Goal: Task Accomplishment & Management: Manage account settings

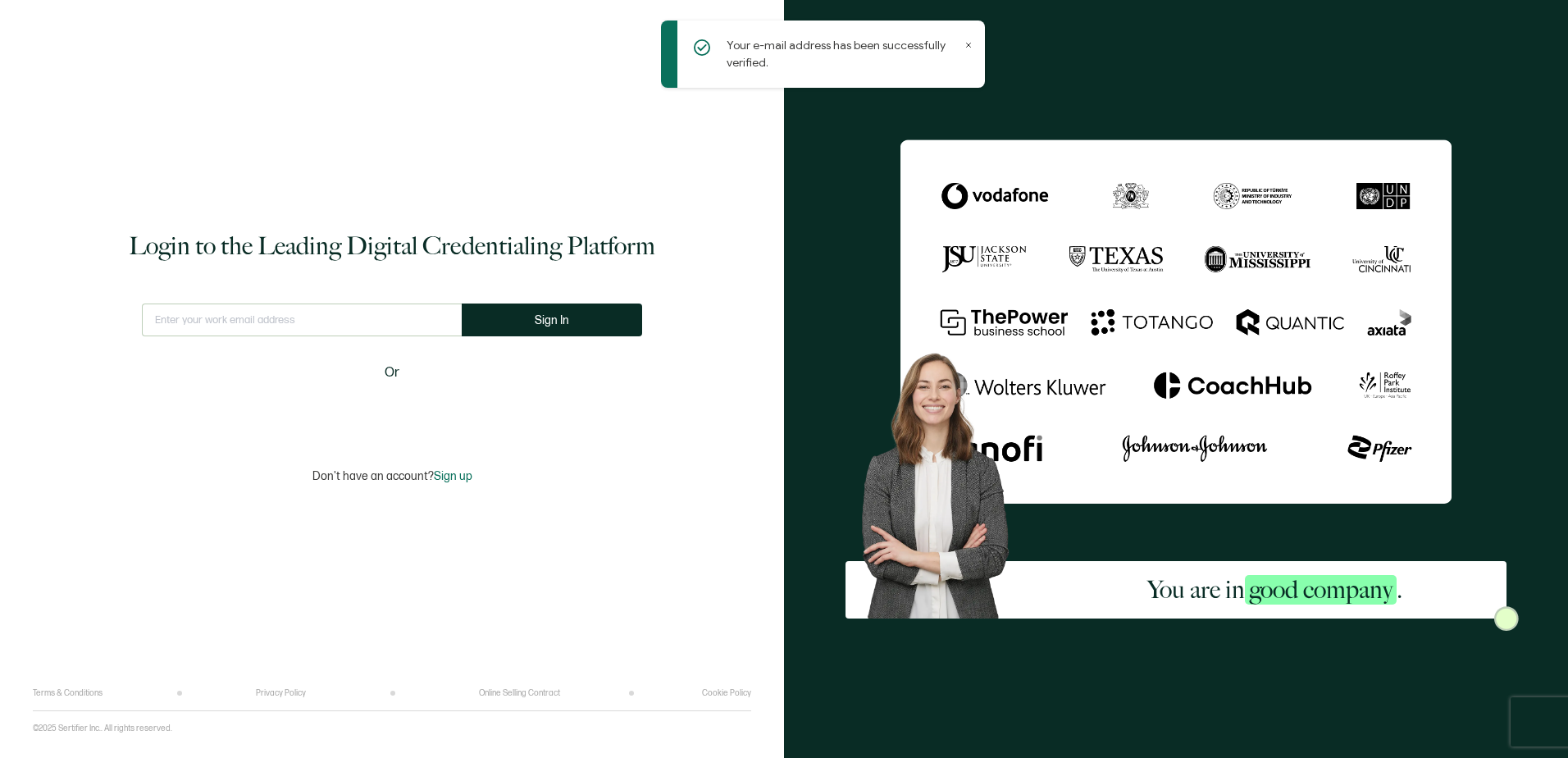
click at [208, 318] on input "text" at bounding box center [302, 320] width 320 height 32
type input "[EMAIL_ADDRESS][DOMAIN_NAME]"
click at [548, 322] on span "Sign In" at bounding box center [558, 320] width 34 height 12
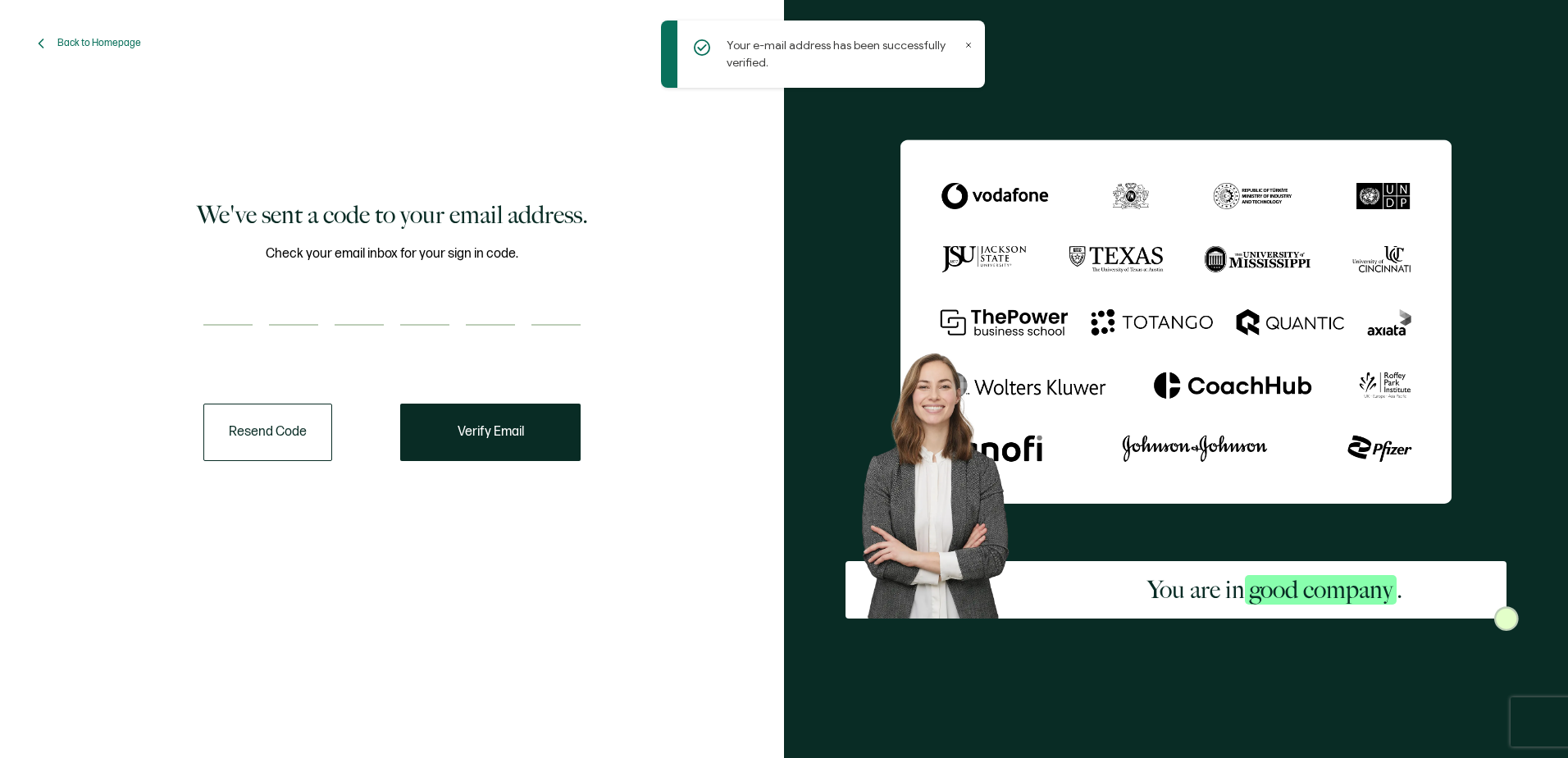
click at [239, 308] on input "number" at bounding box center [229, 309] width 50 height 32
type input "3"
type input "2"
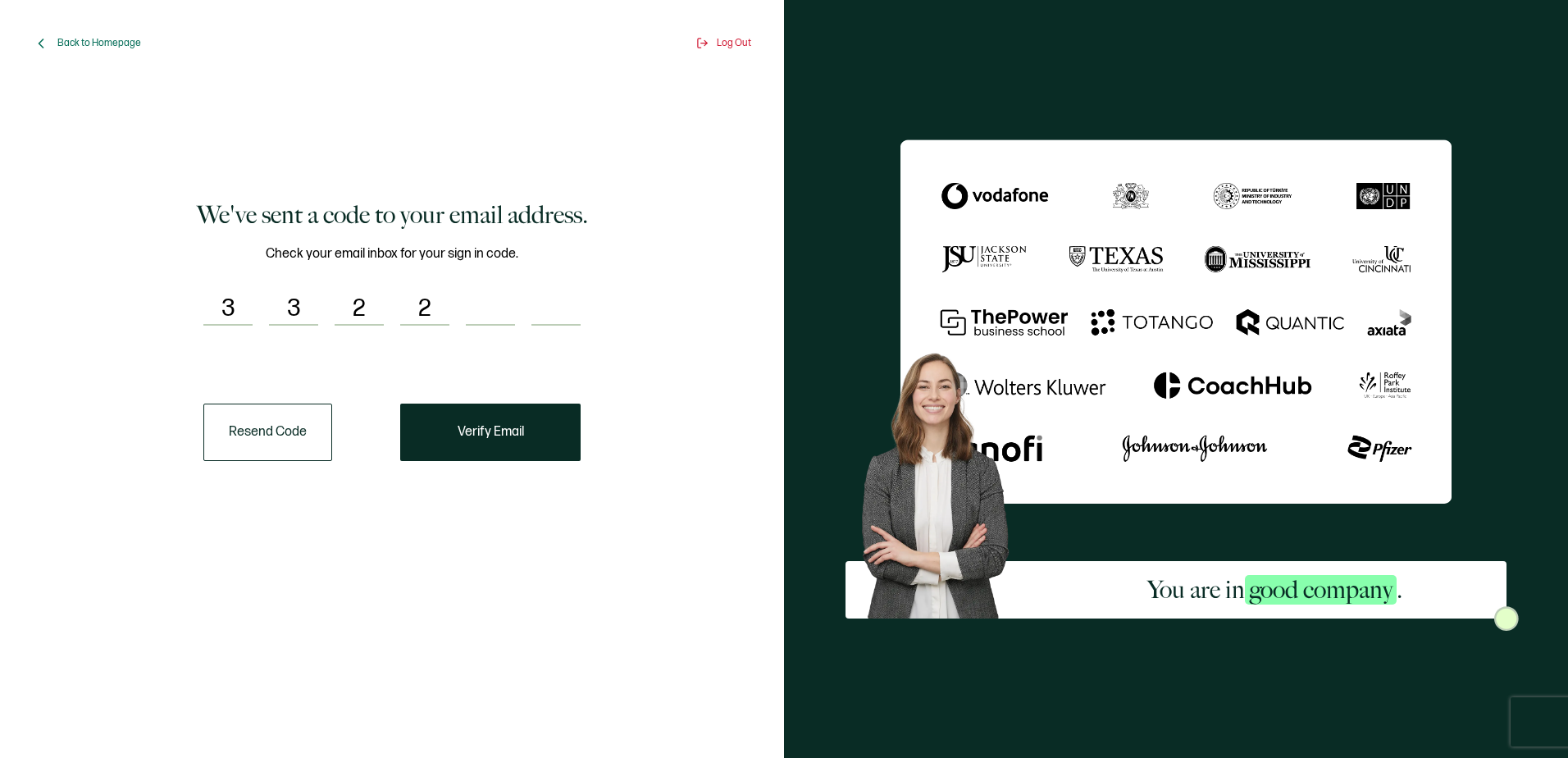
type input "3"
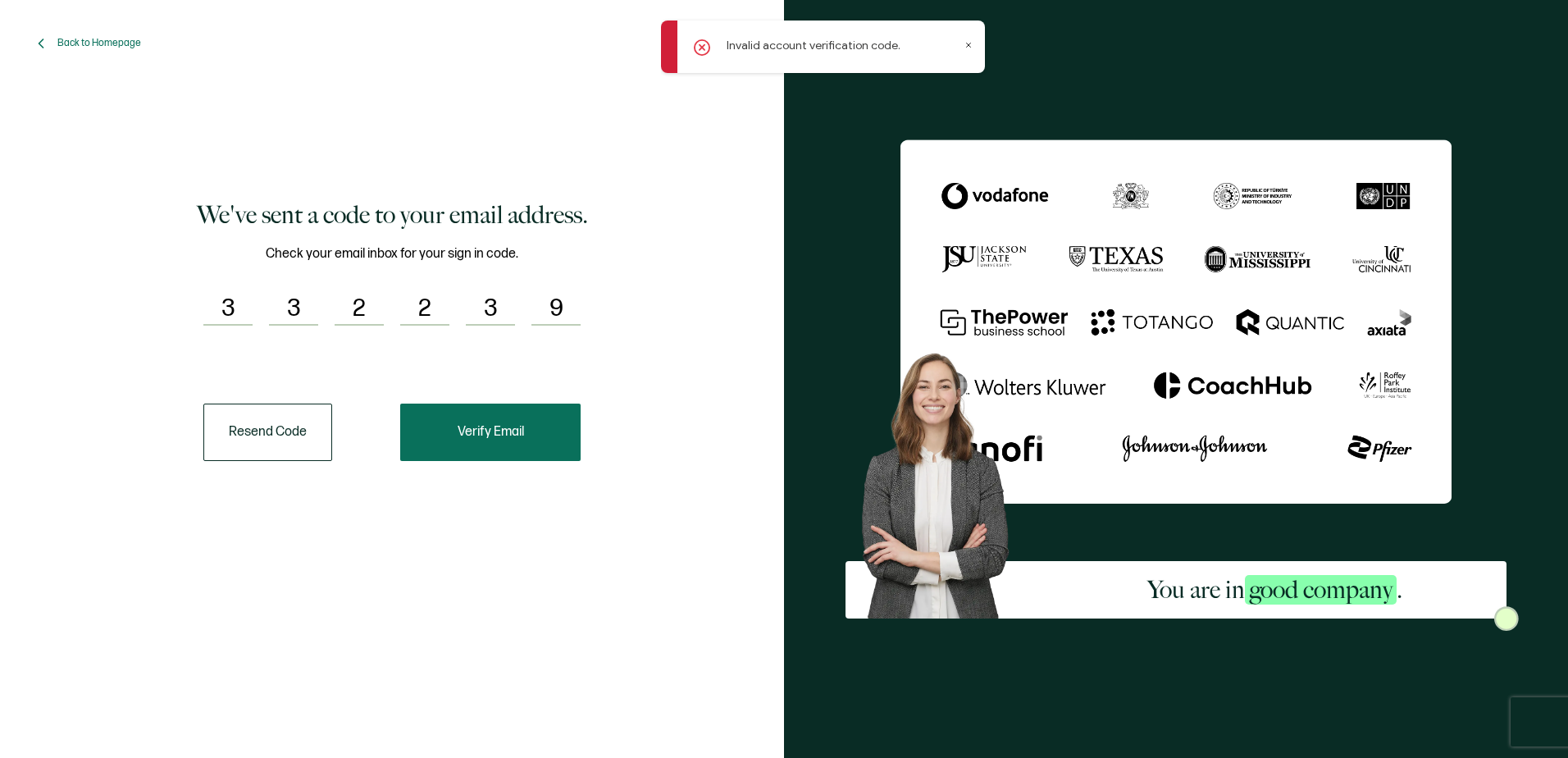
type input "9"
click at [482, 430] on span "Verify Email" at bounding box center [491, 432] width 67 height 13
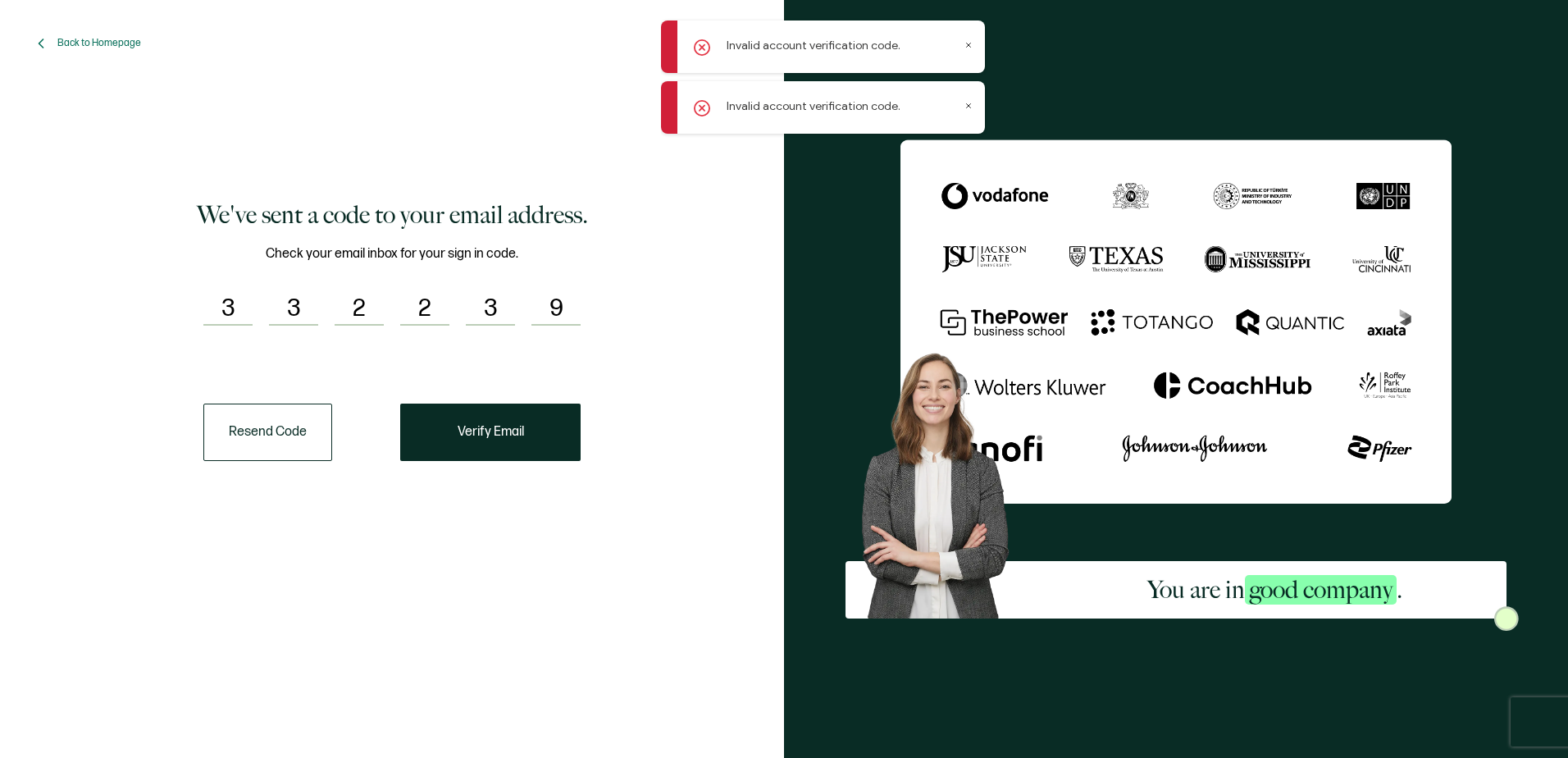
click at [265, 428] on button "Resend Code" at bounding box center [268, 432] width 129 height 57
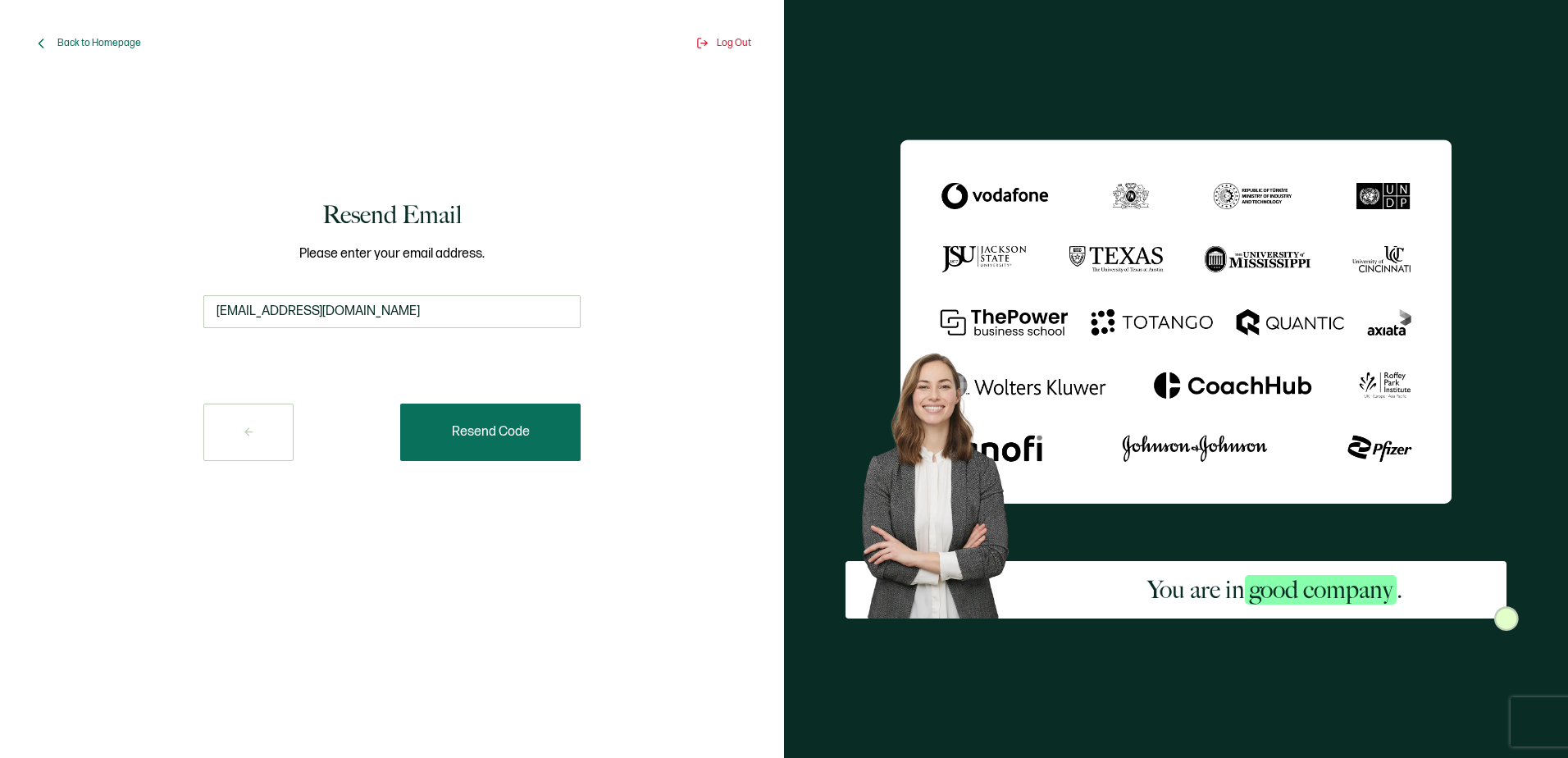
click at [516, 431] on span "Resend Code" at bounding box center [491, 432] width 78 height 13
click at [437, 318] on input "[EMAIL_ADDRESS][DOMAIN_NAME]" at bounding box center [392, 311] width 377 height 32
click at [255, 433] on button at bounding box center [249, 432] width 90 height 57
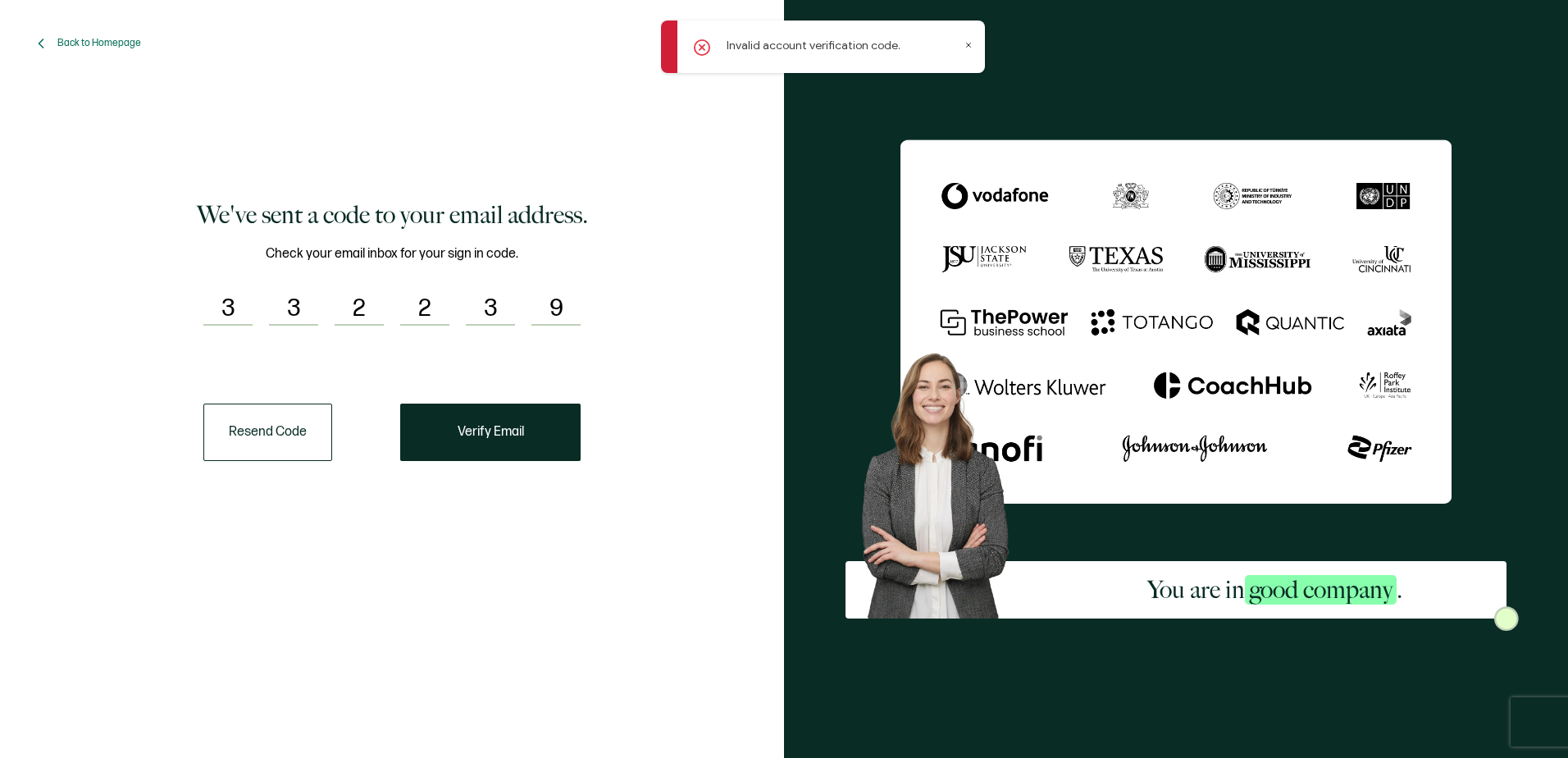
click at [232, 299] on input "3" at bounding box center [229, 309] width 50 height 32
type input "3"
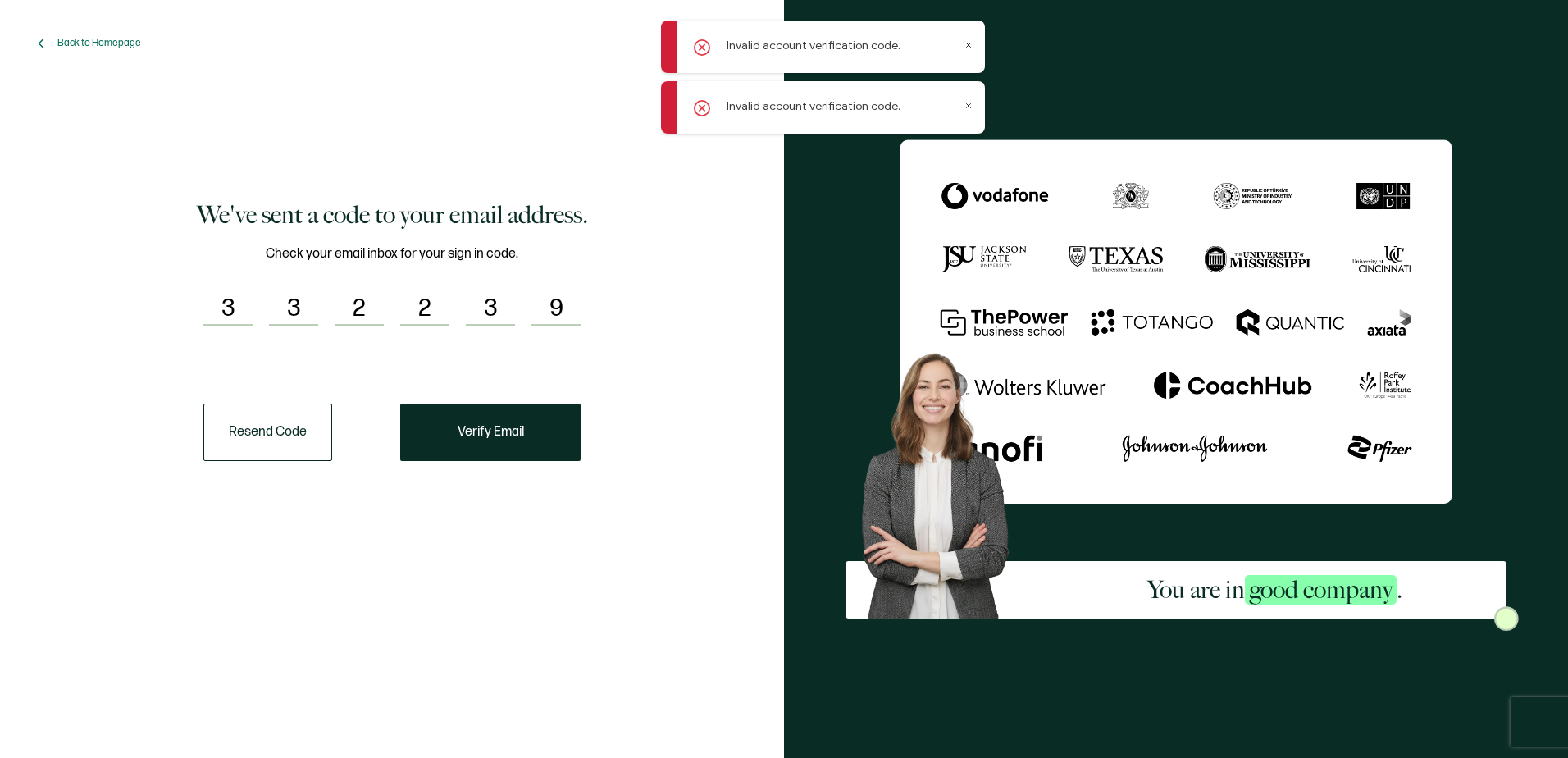
click at [574, 303] on input "9" at bounding box center [556, 309] width 50 height 32
drag, startPoint x: 578, startPoint y: 298, endPoint x: 221, endPoint y: 290, distance: 357.1
click at [222, 291] on div "Check your email inbox for your sign in code. 3 3 2 2 3 9" at bounding box center [392, 295] width 377 height 103
click at [40, 40] on icon at bounding box center [40, 43] width 16 height 16
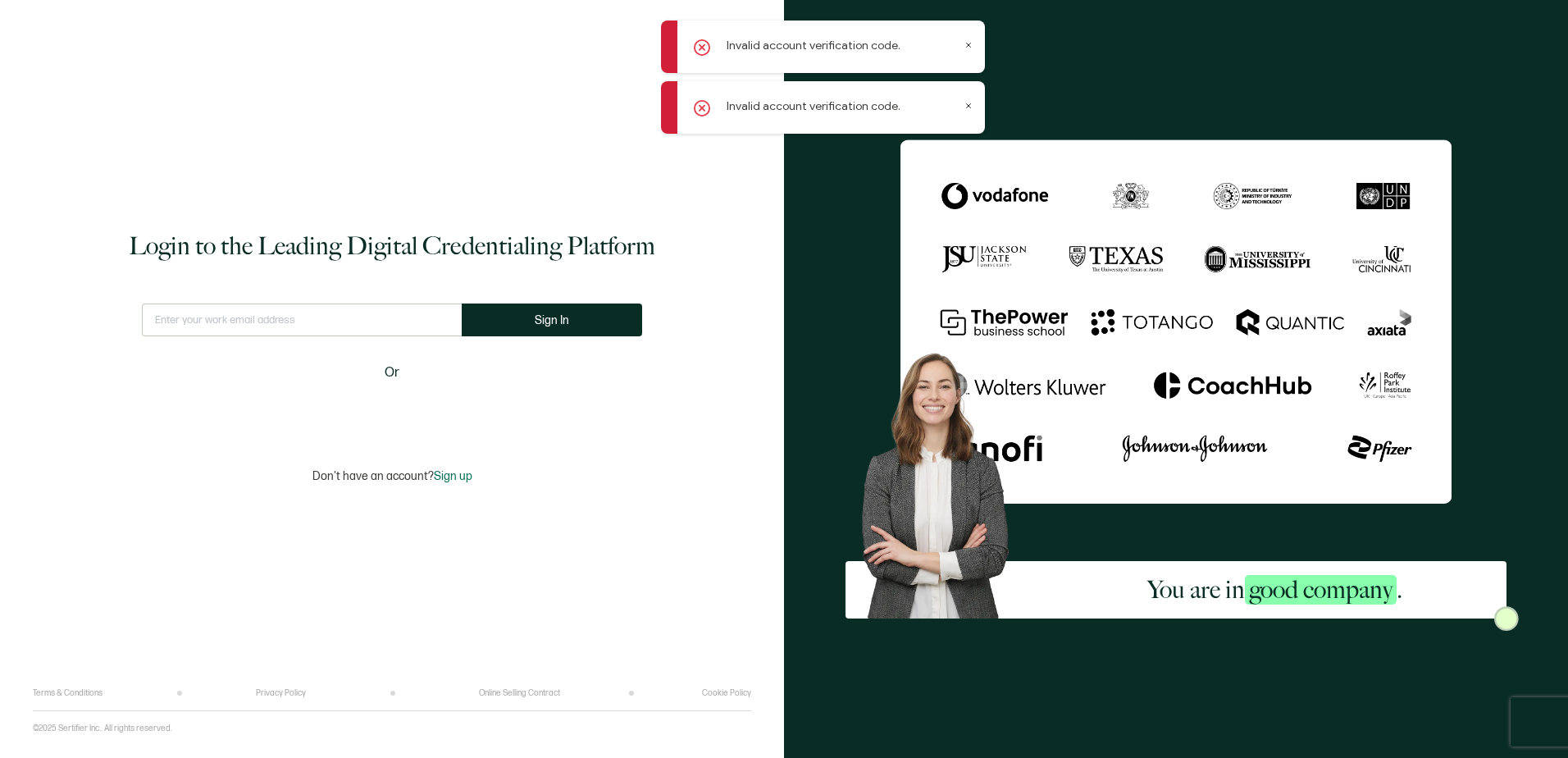
click at [40, 40] on div "Login to the Leading Digital Credentialing Platform This doesn't look like a va…" at bounding box center [392, 356] width 718 height 664
